Goal: Task Accomplishment & Management: Manage account settings

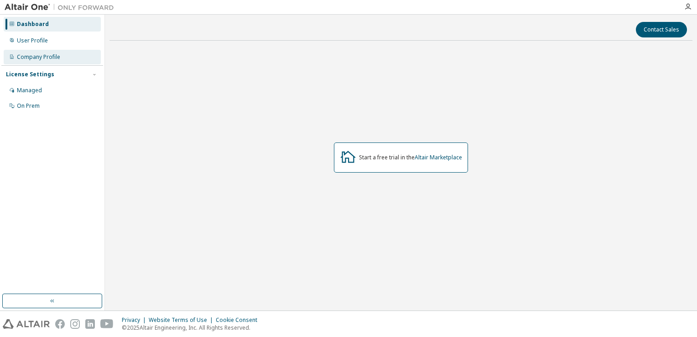
click at [43, 61] on div "Company Profile" at bounding box center [52, 57] width 97 height 15
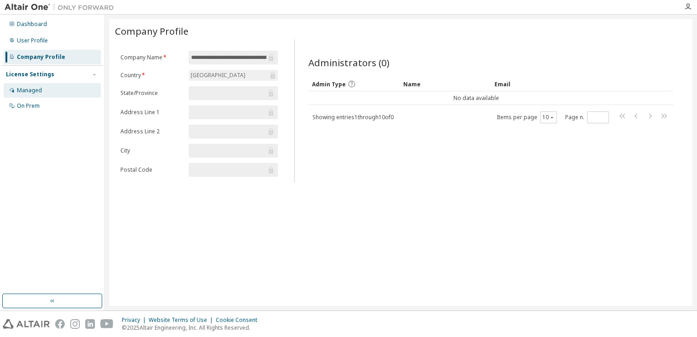
click at [44, 91] on div "Managed" at bounding box center [52, 90] width 97 height 15
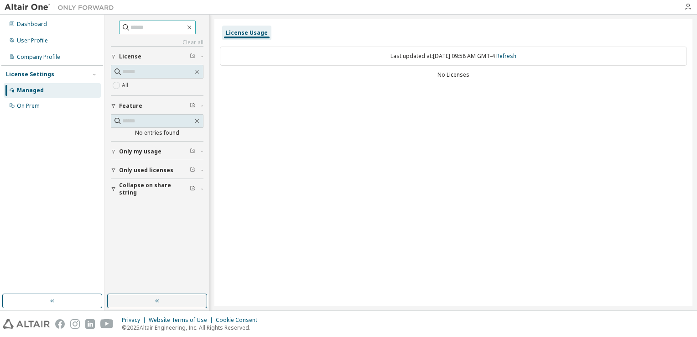
click at [146, 28] on input "text" at bounding box center [157, 27] width 55 height 9
type input "**********"
click at [152, 150] on span "Only my usage" at bounding box center [140, 151] width 42 height 7
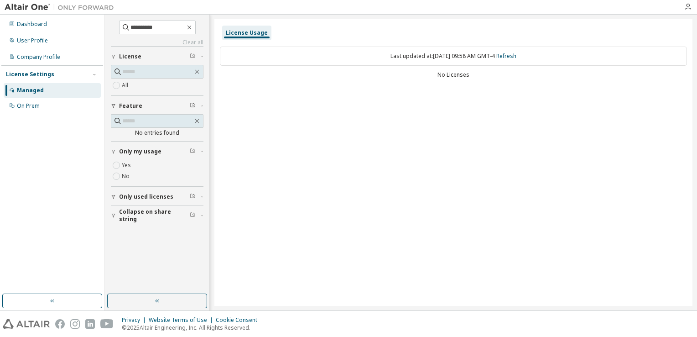
click at [135, 194] on span "Only used licenses" at bounding box center [146, 196] width 54 height 7
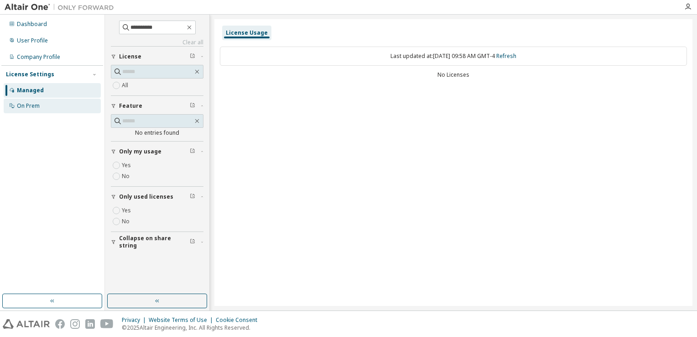
click at [38, 104] on div "On Prem" at bounding box center [28, 105] width 23 height 7
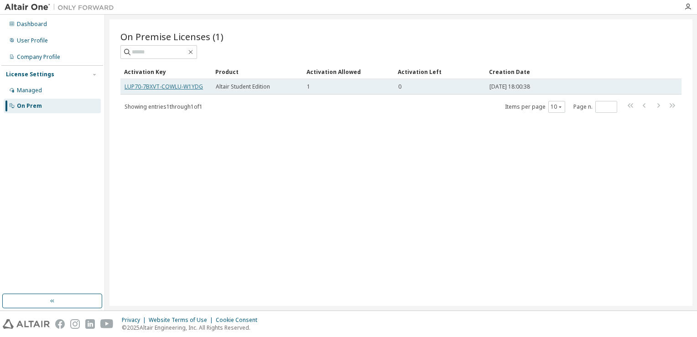
click at [159, 86] on link "LUP70-7BXVT-COWLU-W1YDG" at bounding box center [164, 87] width 78 height 8
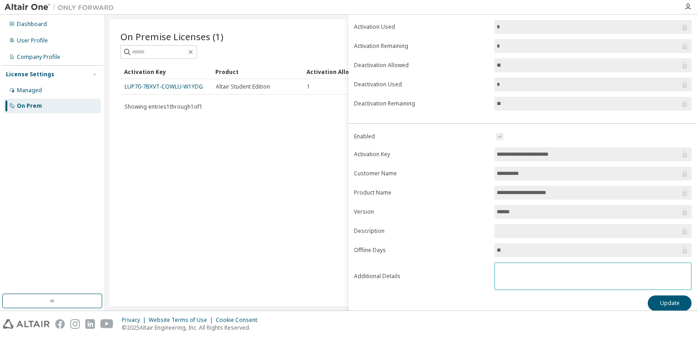
scroll to position [81, 0]
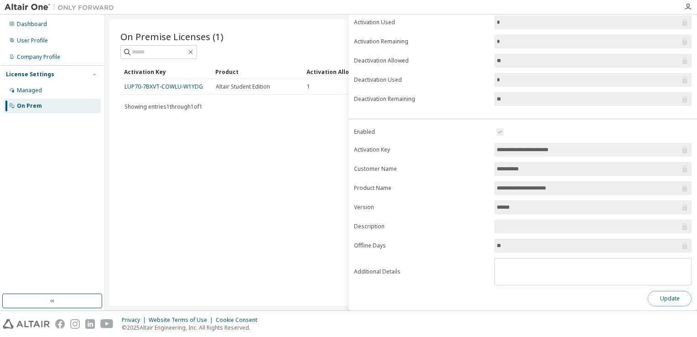
click at [648, 294] on button "Update" at bounding box center [670, 299] width 44 height 16
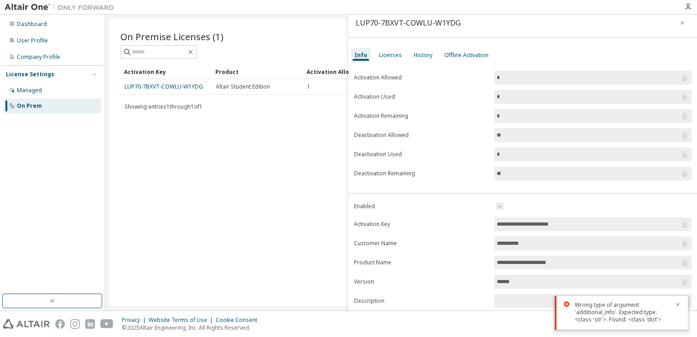
scroll to position [0, 0]
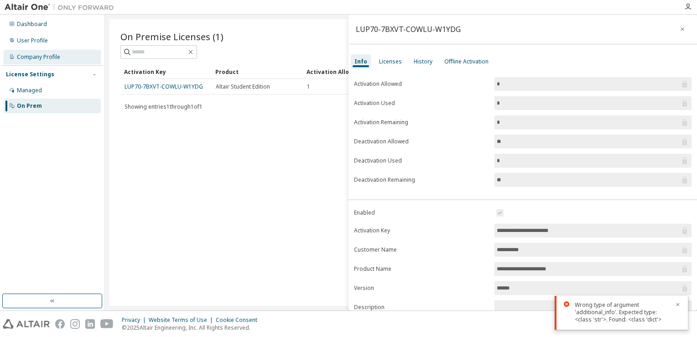
click at [56, 54] on div "Company Profile" at bounding box center [38, 56] width 43 height 7
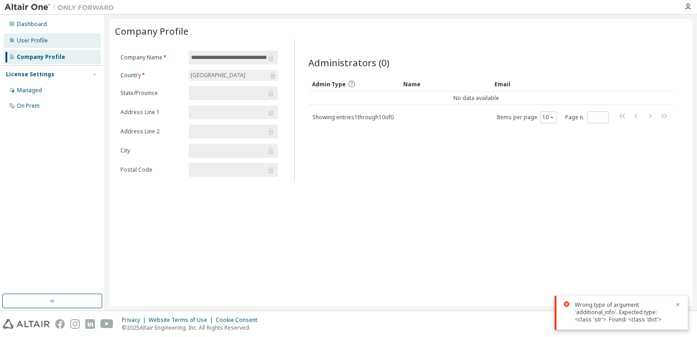
click at [52, 45] on div "User Profile" at bounding box center [52, 40] width 97 height 15
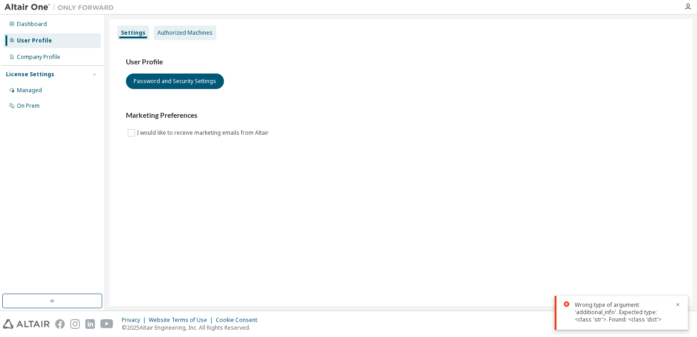
click at [183, 33] on div "Authorized Machines" at bounding box center [184, 32] width 55 height 7
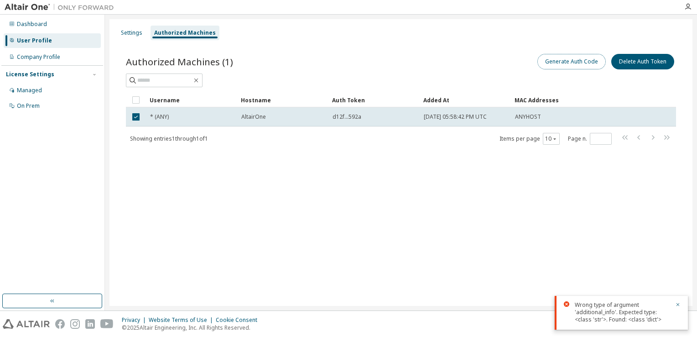
click at [574, 63] on button "Generate Auth Code" at bounding box center [571, 62] width 68 height 16
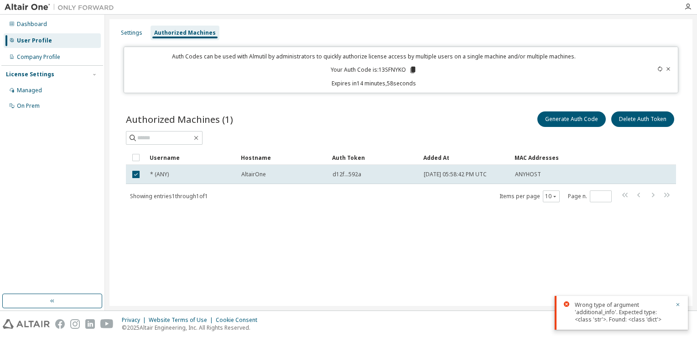
click at [413, 69] on icon at bounding box center [413, 70] width 5 height 6
click at [31, 25] on div "Dashboard" at bounding box center [32, 24] width 30 height 7
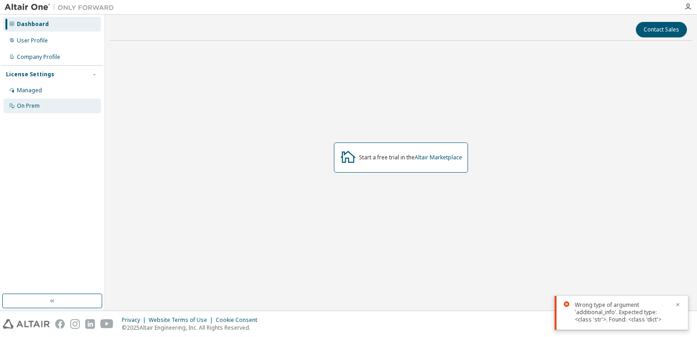
click at [39, 105] on div "On Prem" at bounding box center [28, 105] width 23 height 7
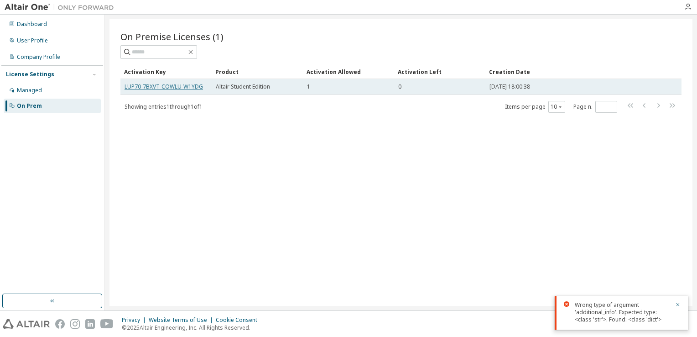
click at [186, 86] on link "LUP70-7BXVT-COWLU-W1YDG" at bounding box center [164, 87] width 78 height 8
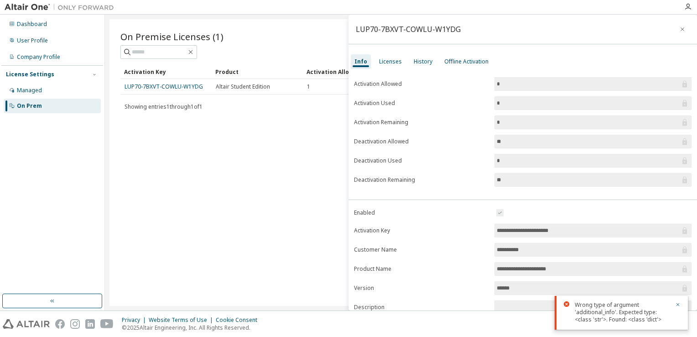
drag, startPoint x: 551, startPoint y: 228, endPoint x: 491, endPoint y: 229, distance: 59.3
click at [491, 229] on form "**********" at bounding box center [523, 286] width 338 height 159
click at [588, 229] on input "**********" at bounding box center [588, 230] width 183 height 9
drag, startPoint x: 585, startPoint y: 229, endPoint x: 492, endPoint y: 230, distance: 93.5
click at [492, 230] on form "**********" at bounding box center [523, 286] width 338 height 159
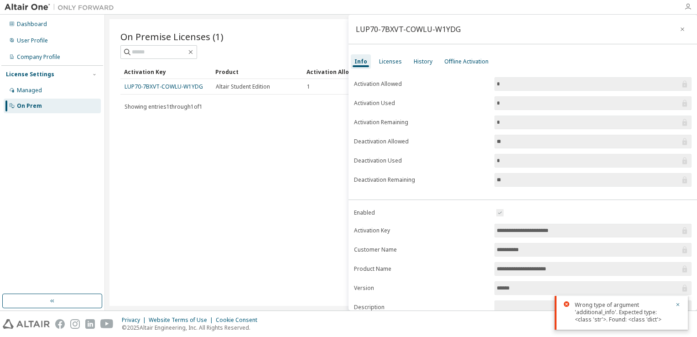
click at [687, 7] on icon "button" at bounding box center [687, 6] width 7 height 7
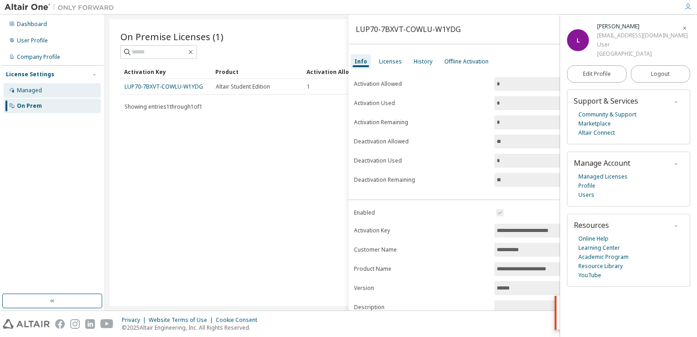
click at [39, 92] on div "Managed" at bounding box center [29, 90] width 25 height 7
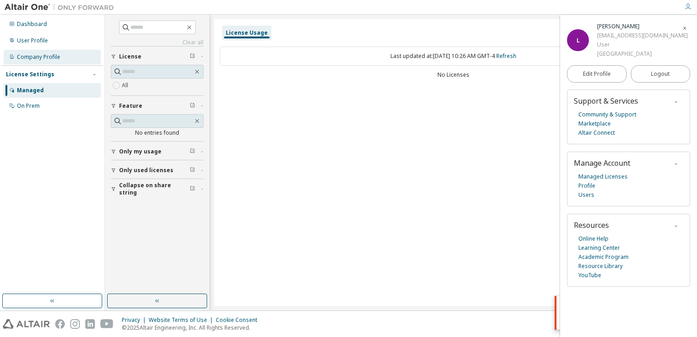
click at [45, 50] on div "Company Profile" at bounding box center [52, 57] width 97 height 15
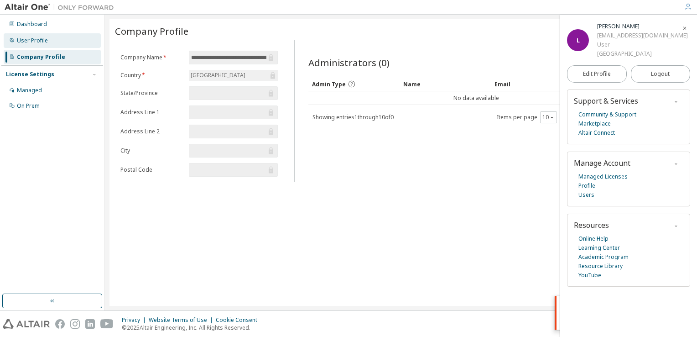
click at [46, 44] on div "User Profile" at bounding box center [32, 40] width 31 height 7
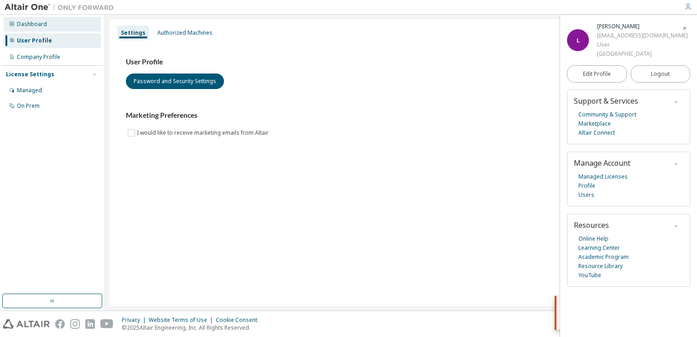
click at [36, 26] on div "Dashboard" at bounding box center [32, 24] width 30 height 7
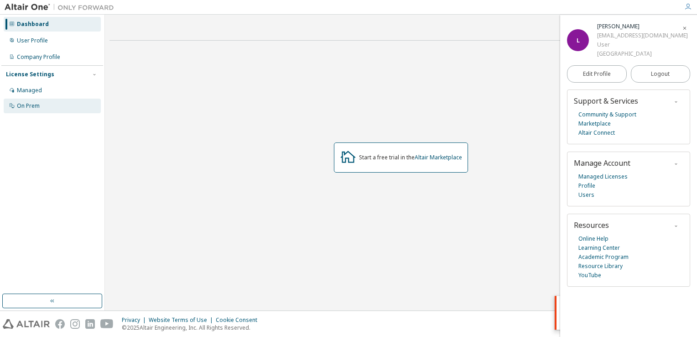
click at [38, 102] on div "On Prem" at bounding box center [28, 105] width 23 height 7
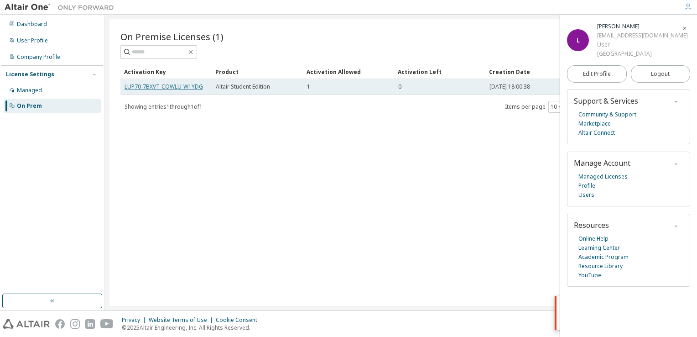
click at [167, 85] on link "LUP70-7BXVT-COWLU-W1YDG" at bounding box center [164, 87] width 78 height 8
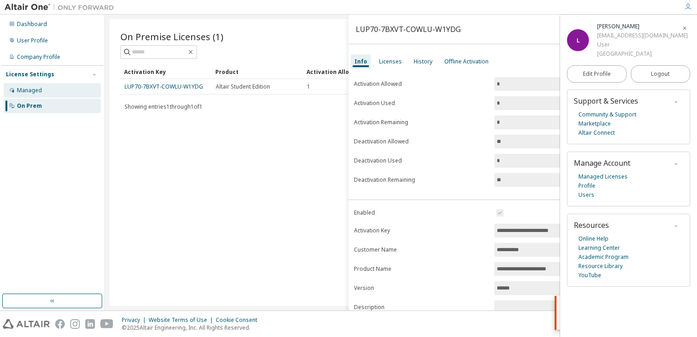
click at [35, 91] on div "Managed" at bounding box center [29, 90] width 25 height 7
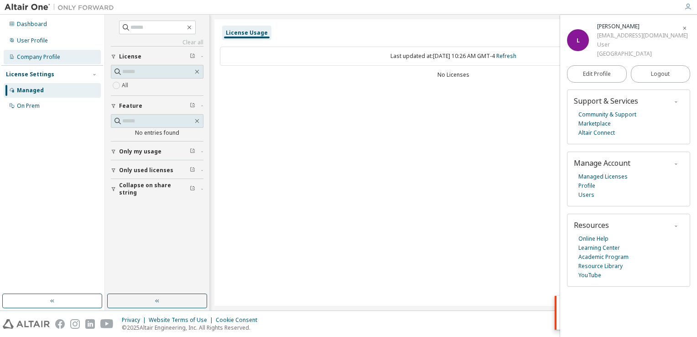
click at [39, 58] on div "Company Profile" at bounding box center [38, 56] width 43 height 7
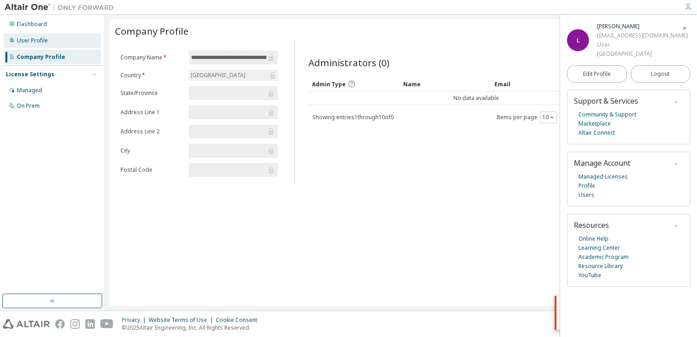
click at [42, 45] on div "User Profile" at bounding box center [52, 40] width 97 height 15
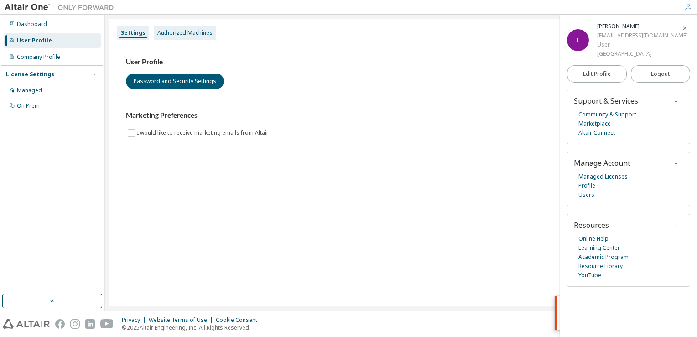
click at [173, 37] on div "Authorized Machines" at bounding box center [185, 33] width 62 height 15
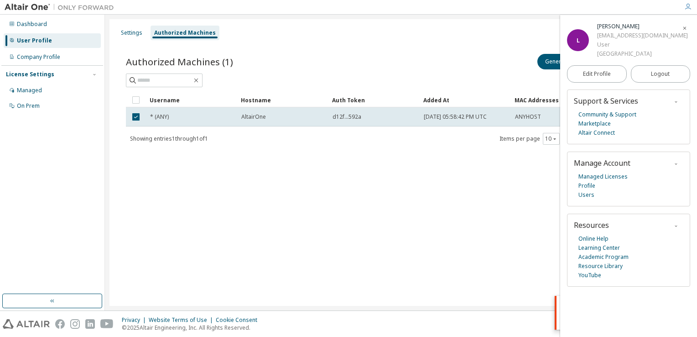
click at [689, 28] on span "button" at bounding box center [684, 28] width 9 height 15
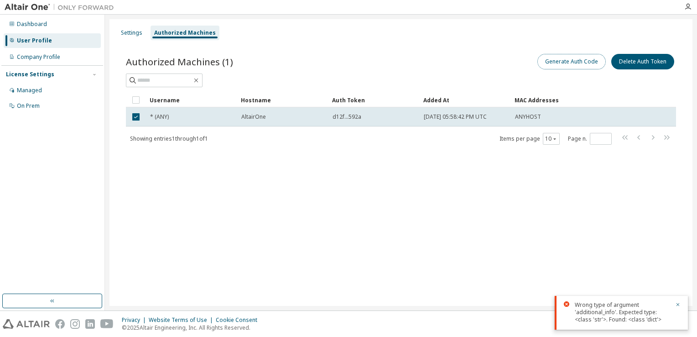
click at [576, 58] on button "Generate Auth Code" at bounding box center [571, 62] width 68 height 16
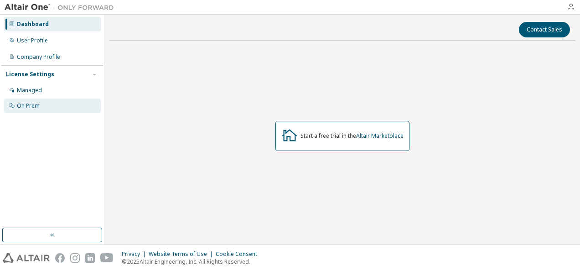
click at [46, 105] on div "On Prem" at bounding box center [52, 106] width 97 height 15
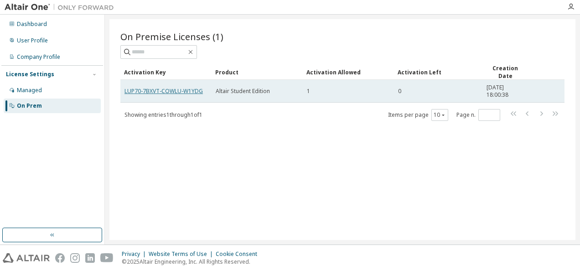
click at [136, 89] on link "LUP70-7BXVT-COWLU-W1YDG" at bounding box center [164, 91] width 78 height 8
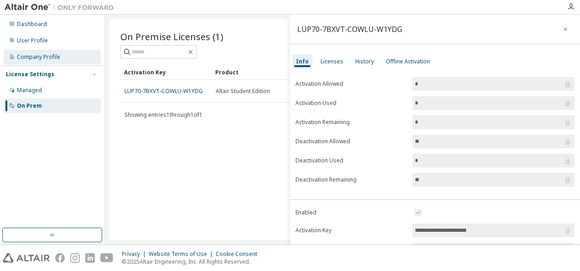
click at [34, 55] on div "Company Profile" at bounding box center [38, 56] width 43 height 7
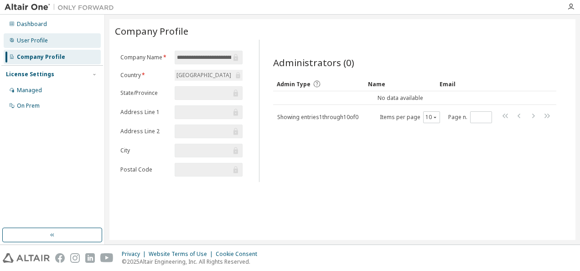
click at [34, 38] on div "User Profile" at bounding box center [32, 40] width 31 height 7
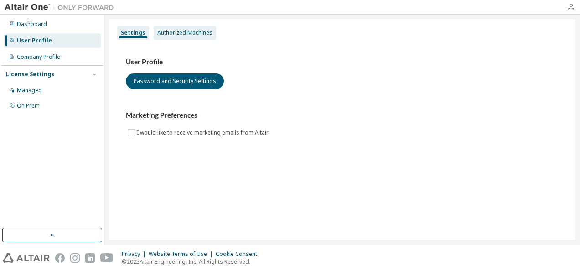
click at [211, 31] on div "Authorized Machines" at bounding box center [185, 33] width 62 height 15
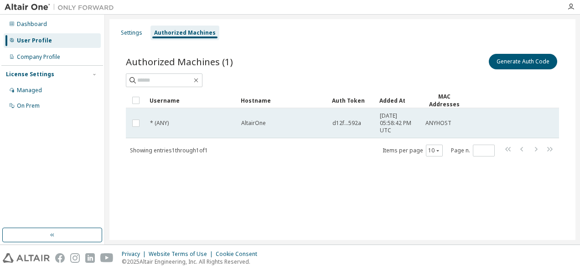
click at [147, 126] on td "* (ANY)" at bounding box center [191, 123] width 91 height 30
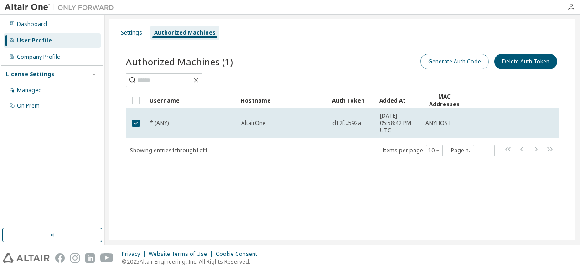
click at [440, 65] on button "Generate Auth Code" at bounding box center [455, 62] width 68 height 16
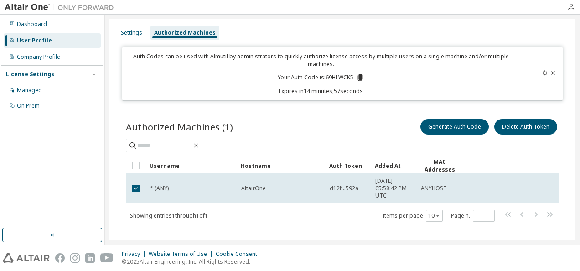
click at [358, 78] on icon at bounding box center [360, 77] width 5 height 6
click at [40, 98] on div "Managed On Prem" at bounding box center [52, 98] width 102 height 30
click at [40, 103] on div "On Prem" at bounding box center [52, 106] width 97 height 15
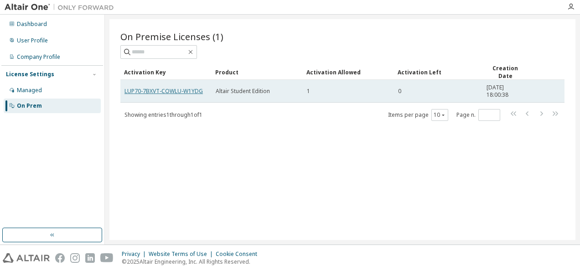
click at [196, 92] on link "LUP70-7BXVT-COWLU-W1YDG" at bounding box center [164, 91] width 78 height 8
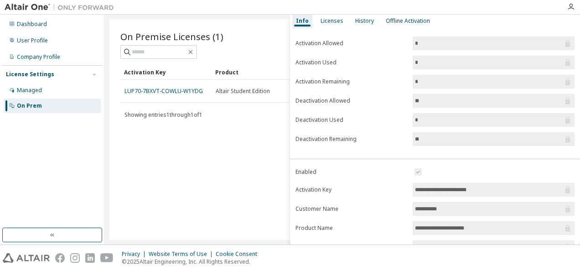
scroll to position [46, 0]
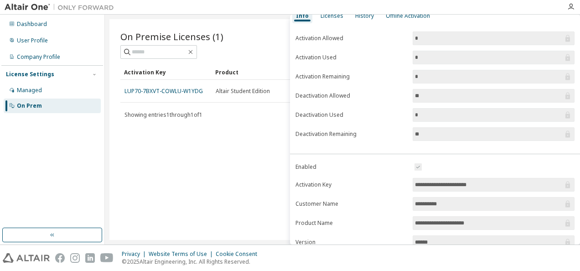
drag, startPoint x: 493, startPoint y: 185, endPoint x: 411, endPoint y: 186, distance: 81.7
click at [413, 186] on span "**********" at bounding box center [494, 185] width 162 height 14
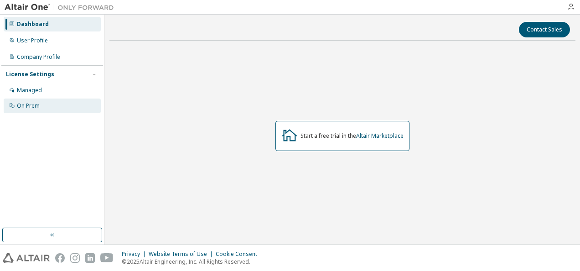
click at [62, 109] on div "On Prem" at bounding box center [52, 106] width 97 height 15
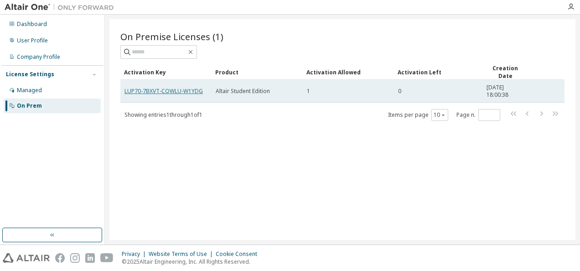
click at [173, 90] on link "LUP70-7BXVT-COWLU-W1YDG" at bounding box center [164, 91] width 78 height 8
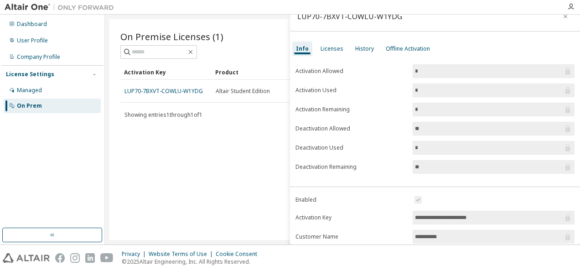
scroll to position [46, 0]
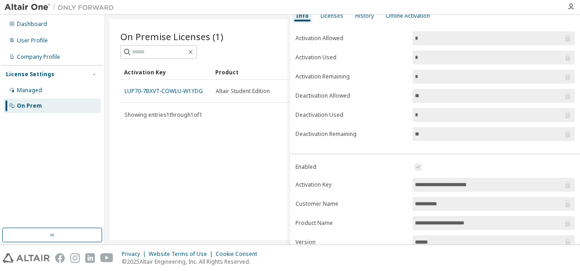
drag, startPoint x: 490, startPoint y: 183, endPoint x: 408, endPoint y: 183, distance: 81.7
click at [408, 183] on form "**********" at bounding box center [435, 240] width 279 height 159
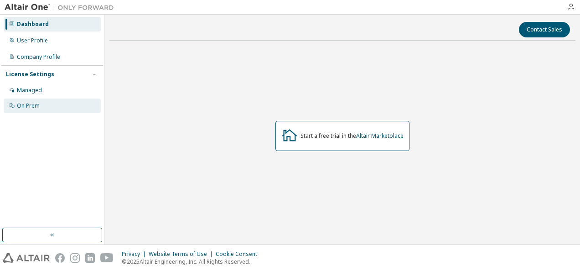
click at [32, 105] on div "On Prem" at bounding box center [28, 105] width 23 height 7
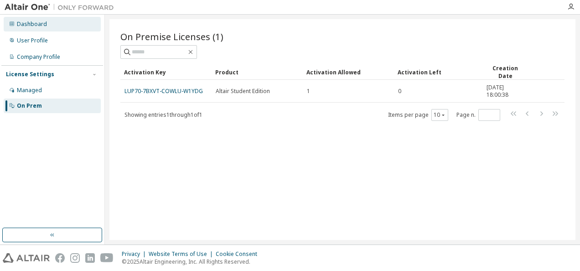
click at [43, 29] on div "Dashboard" at bounding box center [52, 24] width 97 height 15
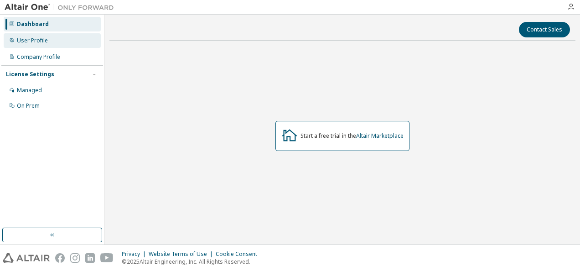
click at [43, 39] on div "User Profile" at bounding box center [32, 40] width 31 height 7
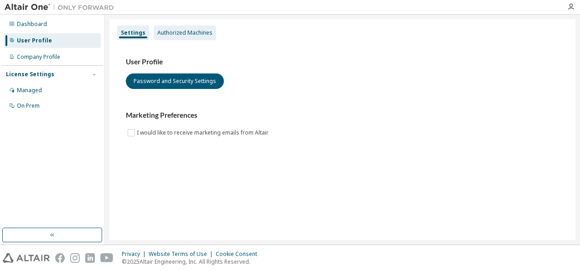
click at [191, 30] on div "Authorized Machines" at bounding box center [184, 32] width 55 height 7
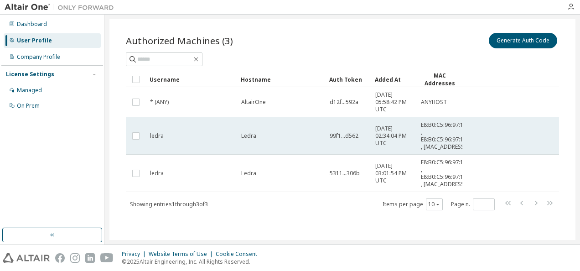
scroll to position [36, 0]
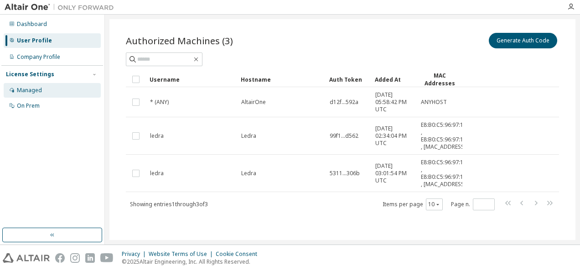
click at [35, 90] on div "Managed" at bounding box center [29, 90] width 25 height 7
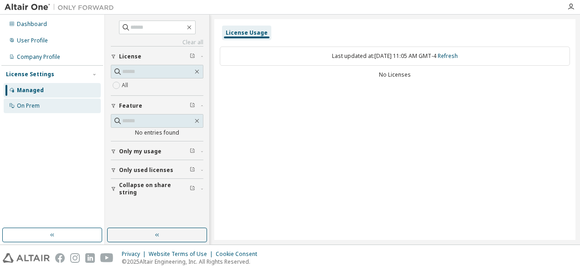
click at [45, 107] on div "On Prem" at bounding box center [52, 106] width 97 height 15
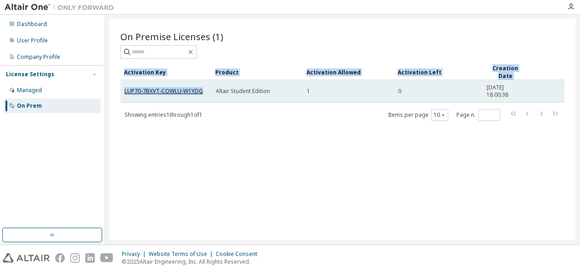
drag, startPoint x: 204, startPoint y: 89, endPoint x: 200, endPoint y: 93, distance: 5.8
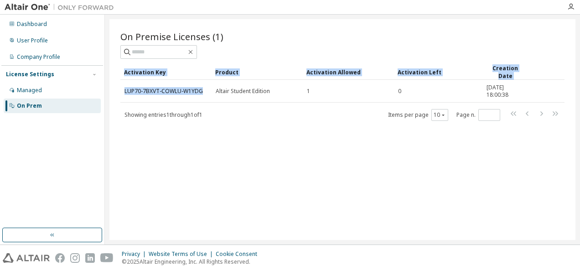
copy div "Activation Key Product Activation Allowed Activation Left Creation Date LUP70-7…"
